Goal: Register for event/course

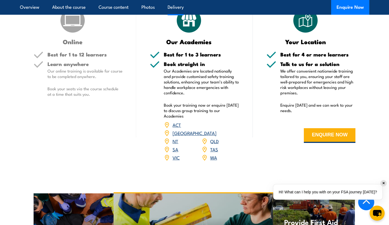
scroll to position [958, 0]
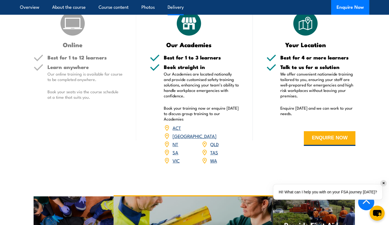
click at [176, 142] on link "NT" at bounding box center [175, 144] width 6 height 7
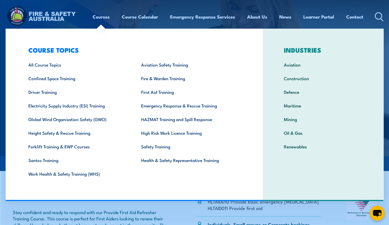
click at [157, 94] on link "First Aid Training" at bounding box center [189, 92] width 113 height 14
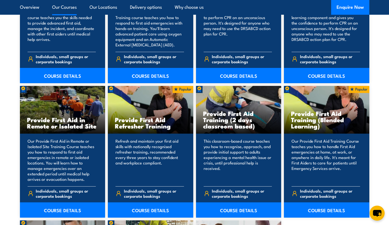
scroll to position [771, 0]
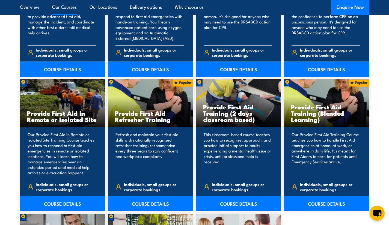
click at [148, 202] on link "COURSE DETAILS" at bounding box center [150, 203] width 85 height 15
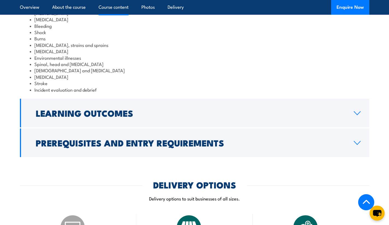
scroll to position [763, 0]
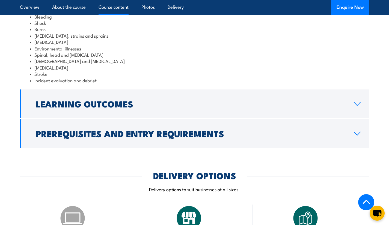
click at [359, 136] on icon at bounding box center [356, 133] width 7 height 4
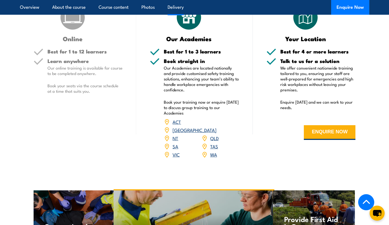
scroll to position [942, 0]
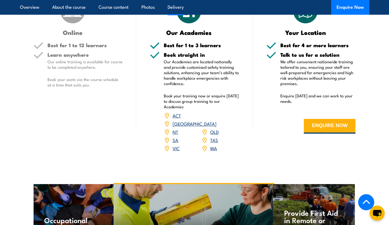
click at [176, 129] on link "NT" at bounding box center [175, 131] width 6 height 7
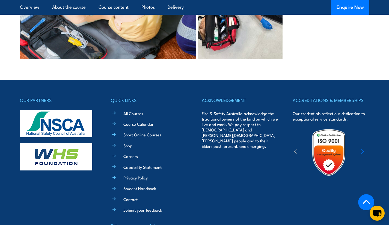
scroll to position [1486, 0]
